Goal: Task Accomplishment & Management: Complete application form

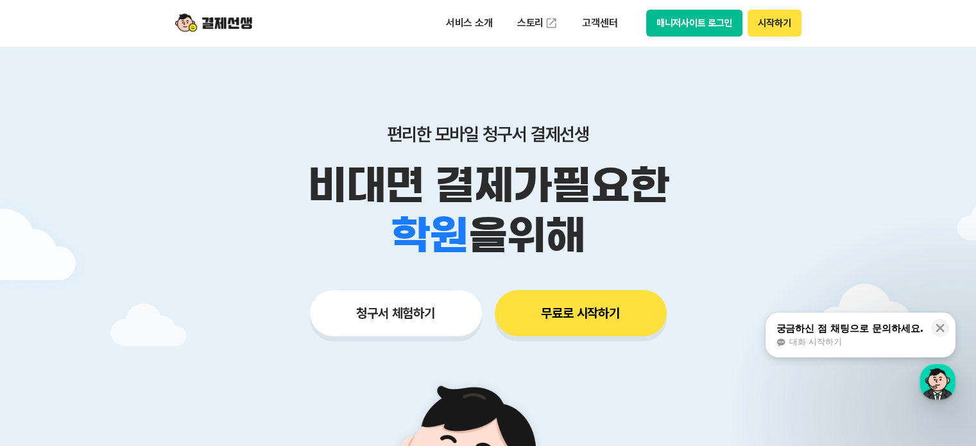
click at [730, 39] on div "서비스 소개 스토리 고객센터 매니저사이트 로그인 시작하기" at bounding box center [488, 23] width 657 height 46
click at [735, 21] on button "매니저사이트 로그인" at bounding box center [694, 23] width 97 height 27
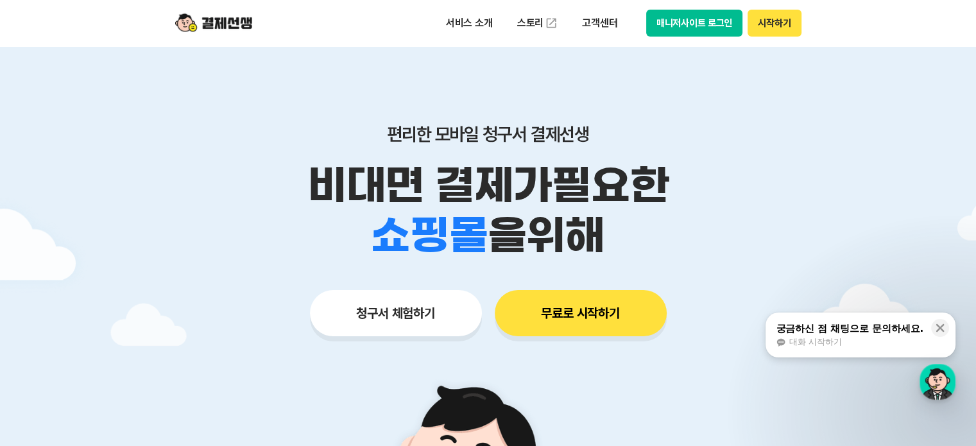
click at [695, 17] on button "매니저사이트 로그인" at bounding box center [694, 23] width 97 height 27
drag, startPoint x: 985, startPoint y: 25, endPoint x: 939, endPoint y: 328, distance: 306.4
click at [939, 328] on icon at bounding box center [940, 328] width 8 height 8
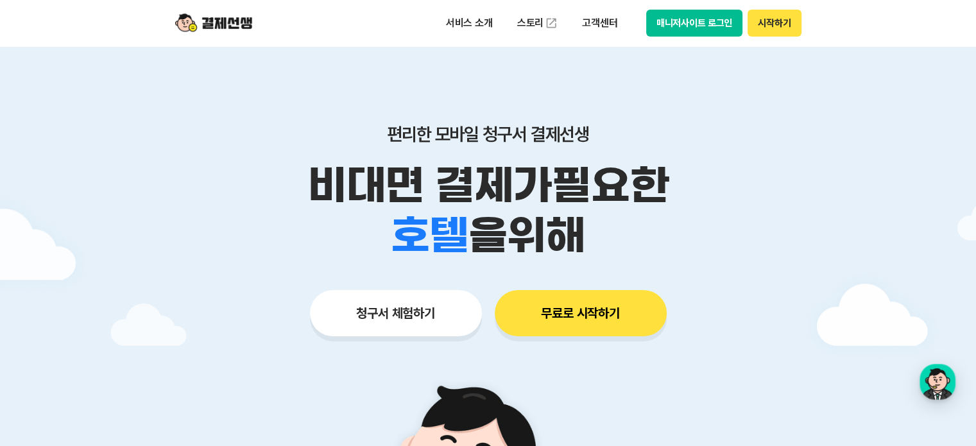
click at [770, 31] on button "시작하기" at bounding box center [774, 23] width 53 height 27
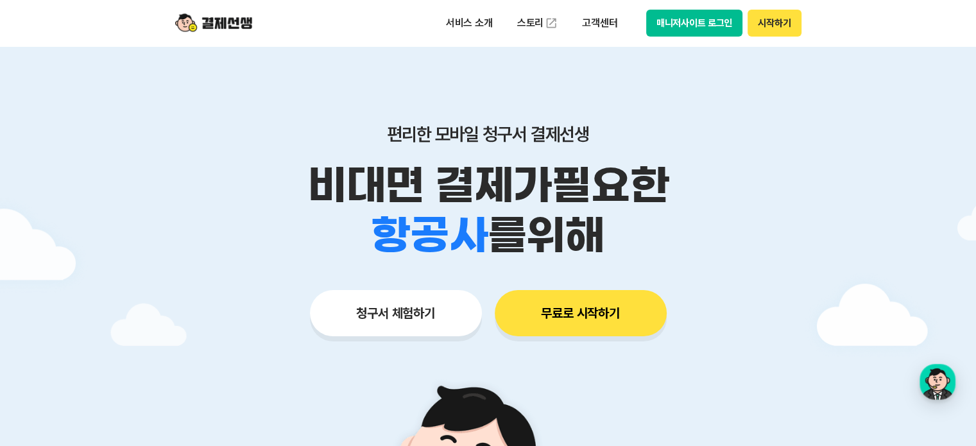
click at [593, 342] on div "편리한 모바일 청구서 결제선생 비대면 결제가 필요한 학원 공부방 호텔 쇼핑몰 병원 배달 보험사 항공사 골프장 를 위해 청구서 체험하기 무료로 …" at bounding box center [488, 204] width 657 height 317
click at [588, 312] on button "무료로 시작하기" at bounding box center [581, 313] width 172 height 46
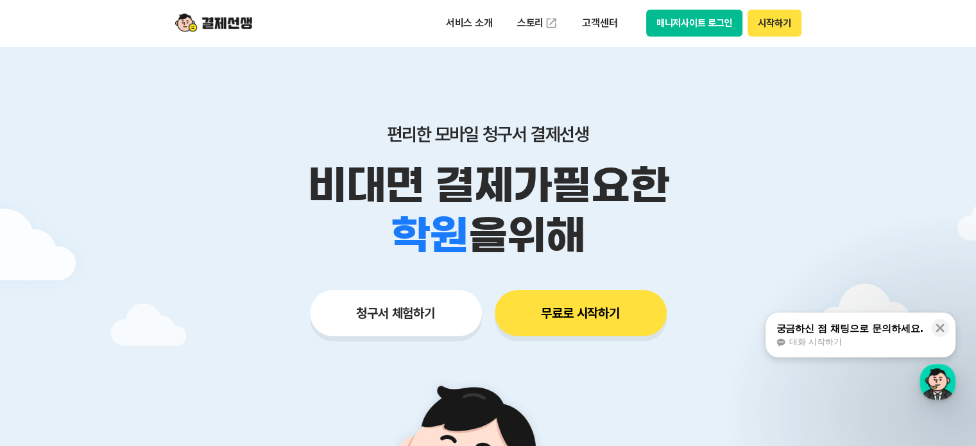
click at [701, 12] on button "매니저사이트 로그인" at bounding box center [694, 23] width 97 height 27
